Goal: Navigation & Orientation: Find specific page/section

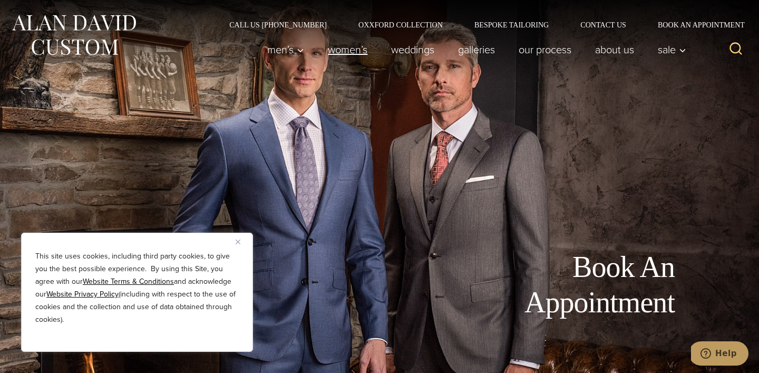
click at [335, 52] on link "Women’s" at bounding box center [347, 49] width 63 height 21
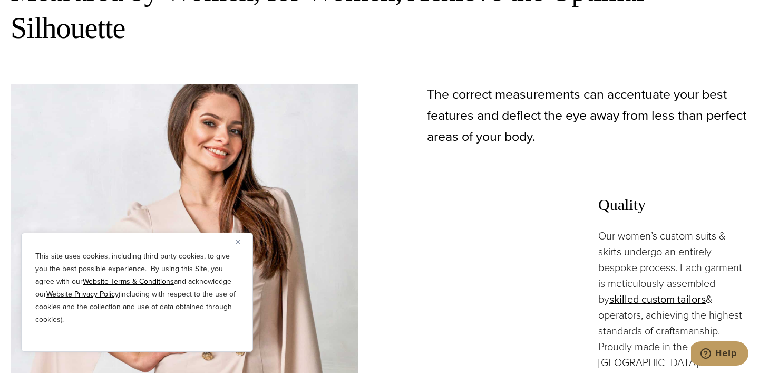
scroll to position [768, 0]
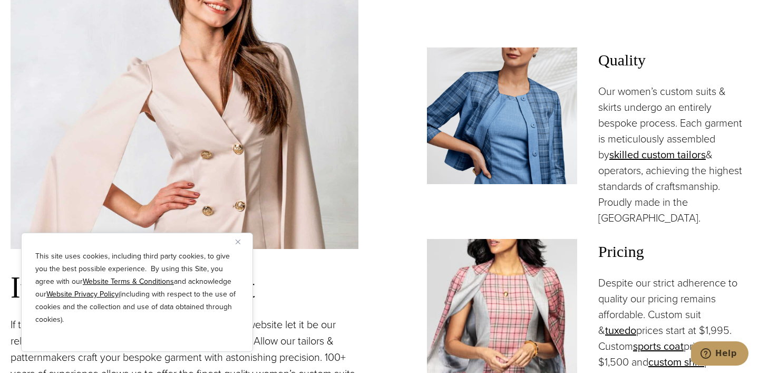
click at [234, 240] on div "This site uses cookies, including third party cookies, to give you the best pos…" at bounding box center [137, 291] width 232 height 119
click at [239, 239] on img "Close" at bounding box center [238, 241] width 5 height 5
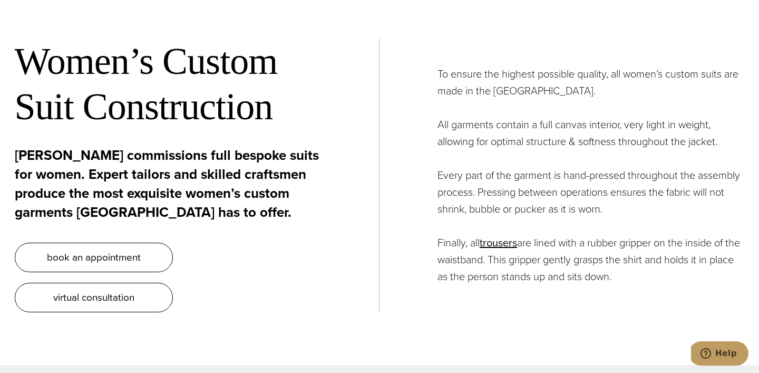
scroll to position [3899, 0]
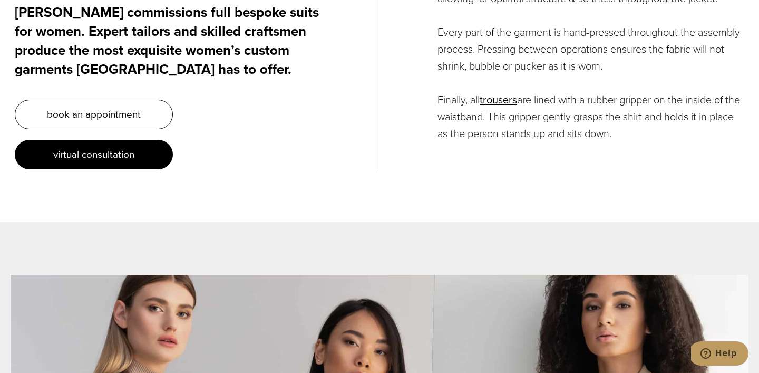
click at [122, 146] on span "virtual consultation" at bounding box center [93, 153] width 81 height 15
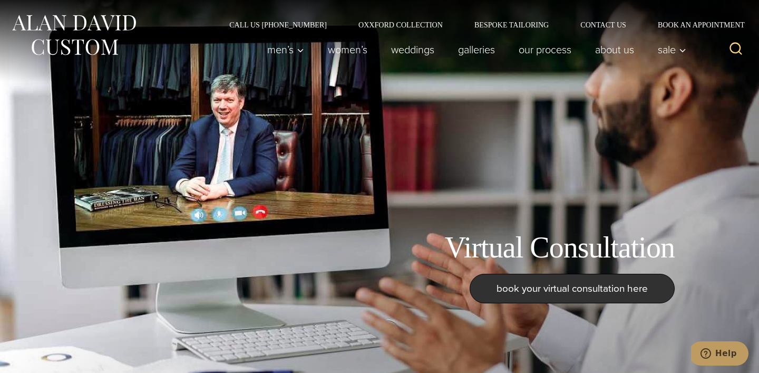
click at [83, 35] on img at bounding box center [74, 35] width 126 height 47
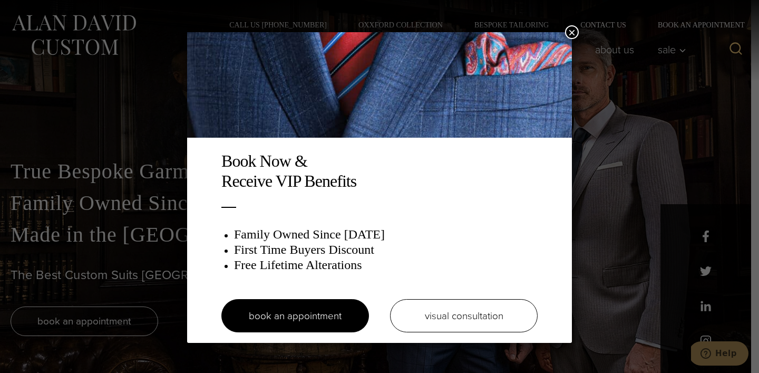
click at [573, 34] on button "×" at bounding box center [572, 32] width 14 height 14
